Goal: Check status: Check status

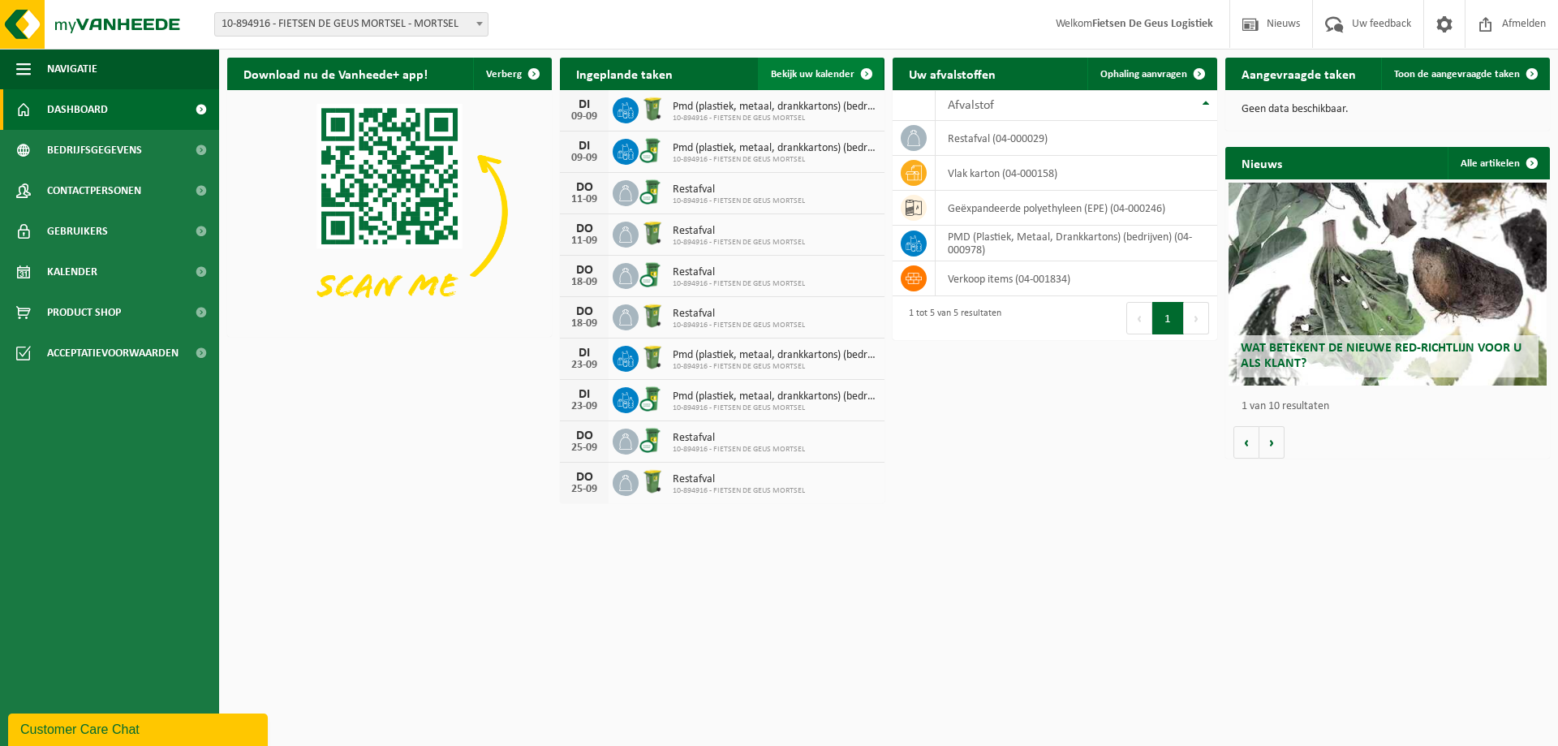
click at [837, 78] on span "Bekijk uw kalender" at bounding box center [813, 74] width 84 height 11
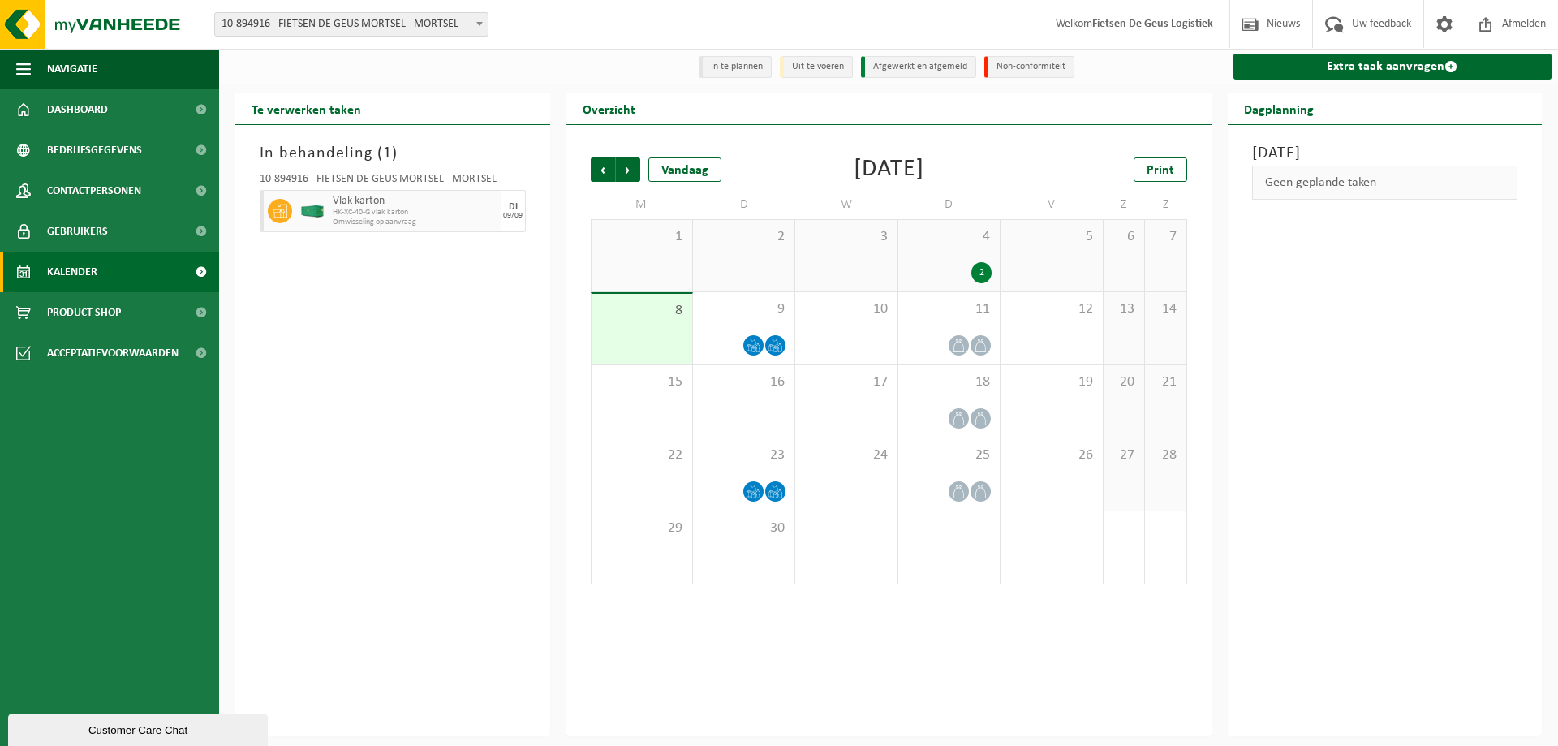
click at [983, 270] on div "2" at bounding box center [981, 272] width 20 height 21
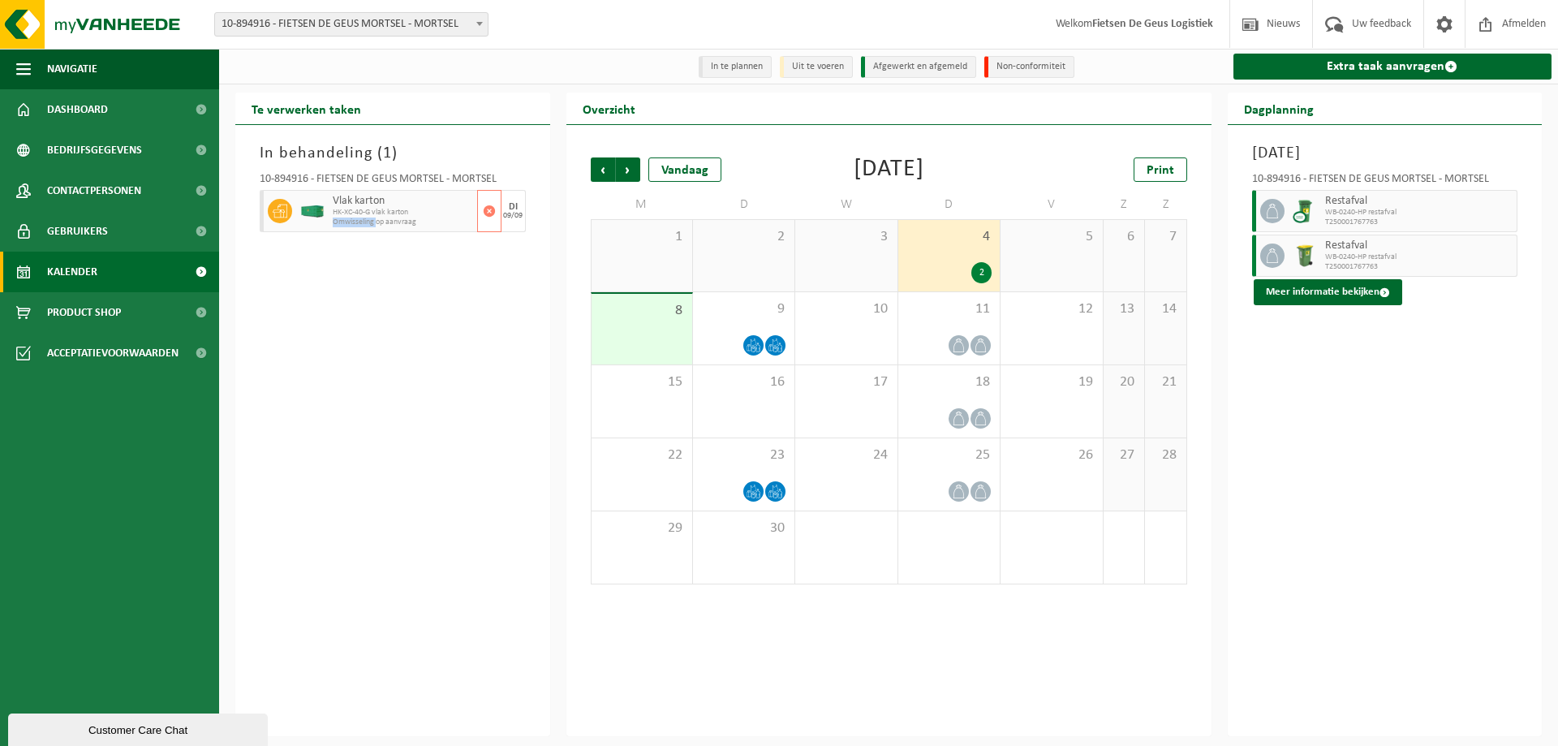
drag, startPoint x: 334, startPoint y: 221, endPoint x: 378, endPoint y: 223, distance: 43.8
click at [378, 223] on span "Omwisseling op aanvraag" at bounding box center [403, 222] width 140 height 10
click at [282, 261] on div "In behandeling ( 1 ) 10-894916 - FIETSEN DE GEUS MORTSEL - MORTSEL Vlak karton …" at bounding box center [392, 430] width 315 height 611
click at [966, 336] on div at bounding box center [948, 345] width 85 height 22
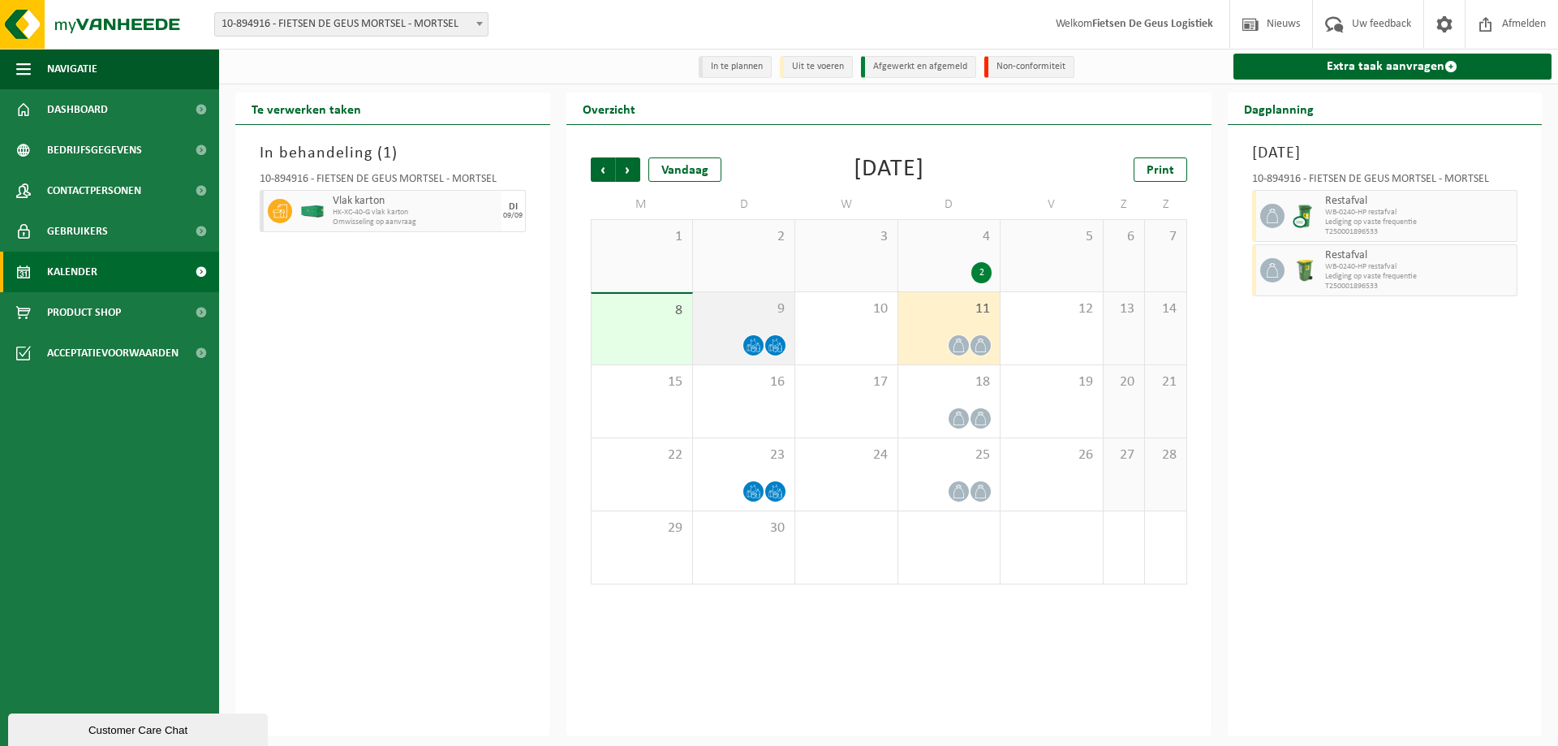
click at [759, 338] on span at bounding box center [753, 345] width 20 height 20
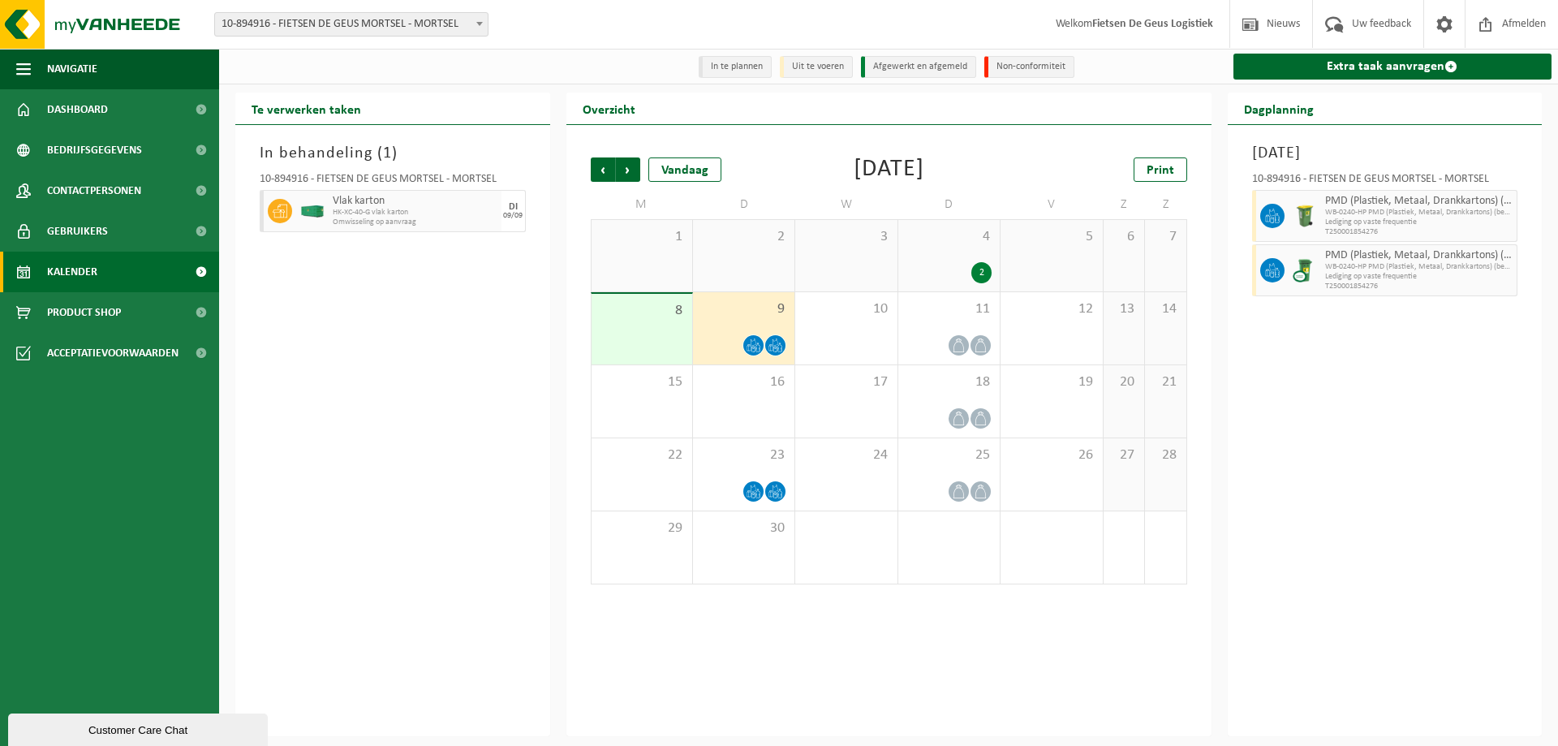
click at [756, 345] on icon at bounding box center [753, 345] width 14 height 14
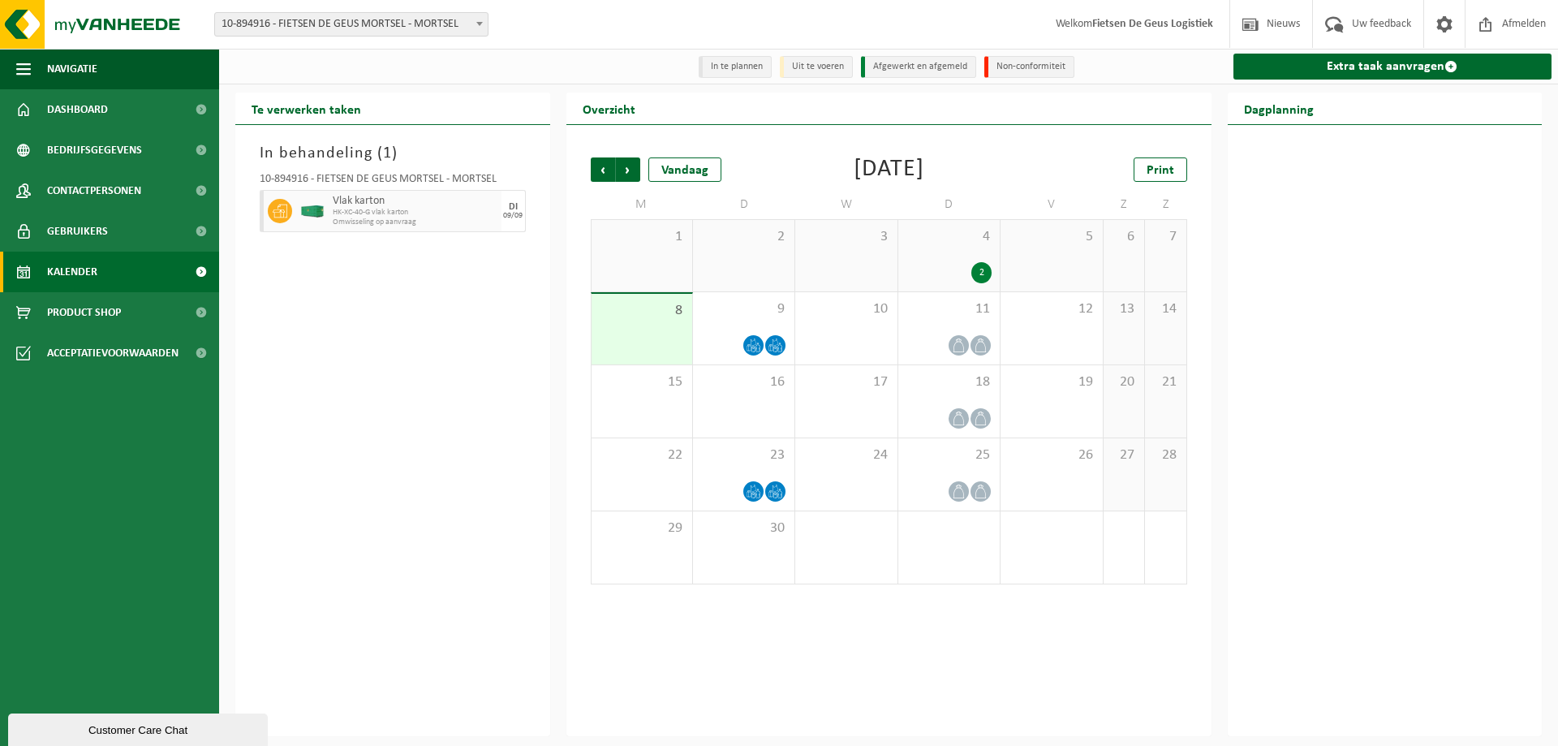
click at [639, 337] on div "8" at bounding box center [641, 329] width 101 height 71
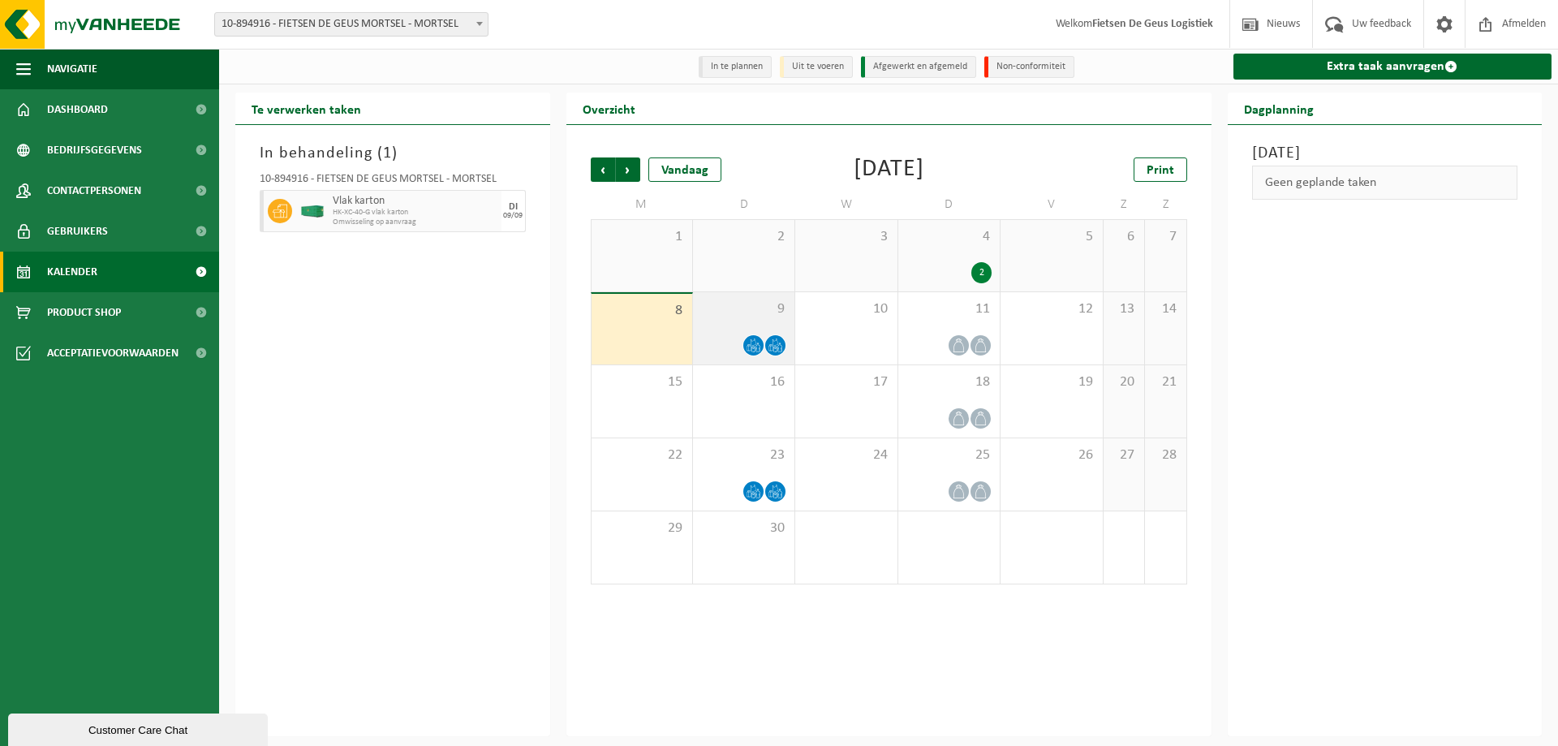
click at [772, 346] on icon at bounding box center [775, 345] width 14 height 14
